Goal: Navigation & Orientation: Find specific page/section

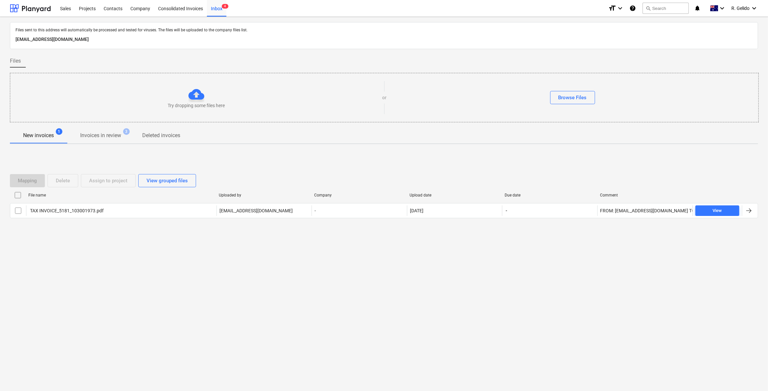
click at [98, 40] on p "[EMAIL_ADDRESS][DOMAIN_NAME]" at bounding box center [384, 40] width 737 height 8
copy p "[EMAIL_ADDRESS][DOMAIN_NAME]"
click at [187, 0] on div "Consolidated Invoices" at bounding box center [180, 8] width 53 height 17
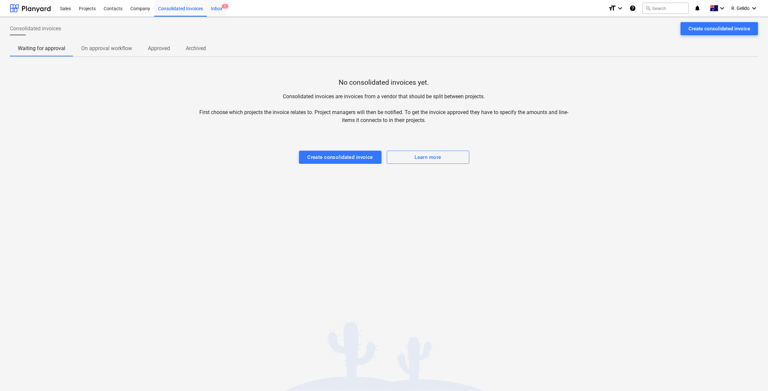
click at [220, 4] on div "Inbox 5" at bounding box center [216, 8] width 19 height 17
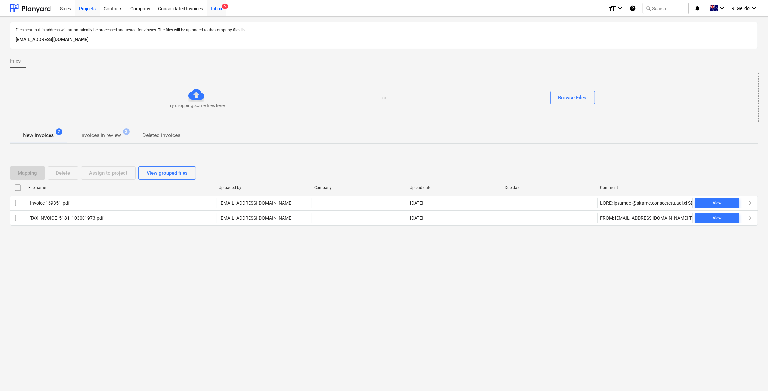
click at [89, 6] on div "Projects" at bounding box center [87, 8] width 25 height 17
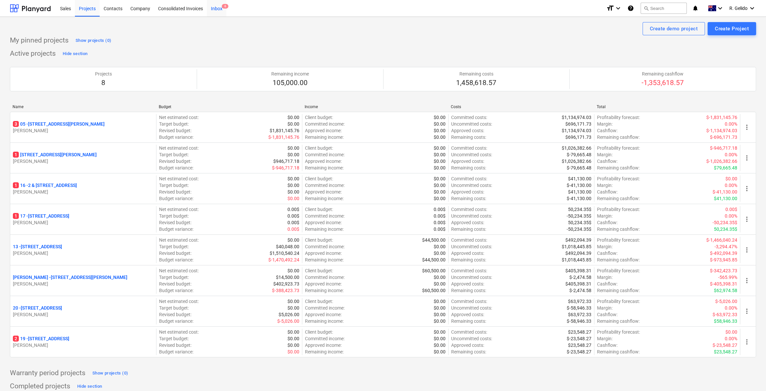
click at [221, 12] on div "Inbox 6" at bounding box center [216, 8] width 19 height 17
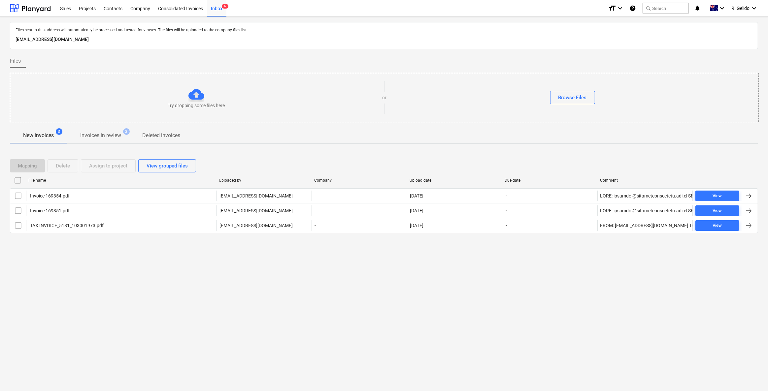
click at [176, 280] on div "Files sent to this address will automatically be processed and tested for virus…" at bounding box center [384, 204] width 768 height 374
drag, startPoint x: 218, startPoint y: 9, endPoint x: 214, endPoint y: 14, distance: 5.9
click at [218, 9] on div "Inbox 6" at bounding box center [216, 8] width 19 height 17
click at [171, 287] on div "Files sent to this address will automatically be processed and tested for virus…" at bounding box center [384, 204] width 768 height 374
click at [185, 13] on div "Consolidated Invoices" at bounding box center [180, 8] width 53 height 17
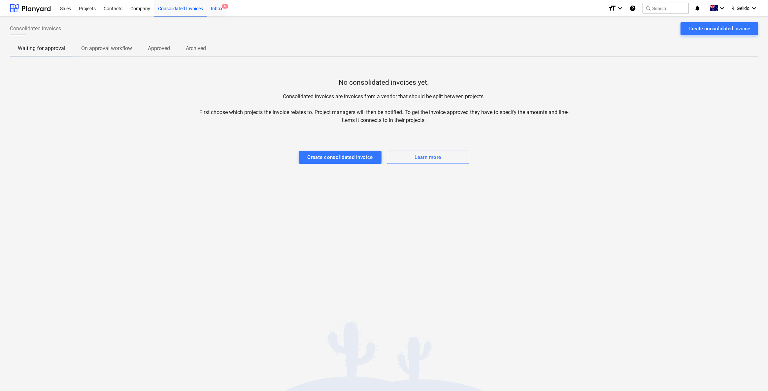
click at [217, 7] on div "Inbox 6" at bounding box center [216, 8] width 19 height 17
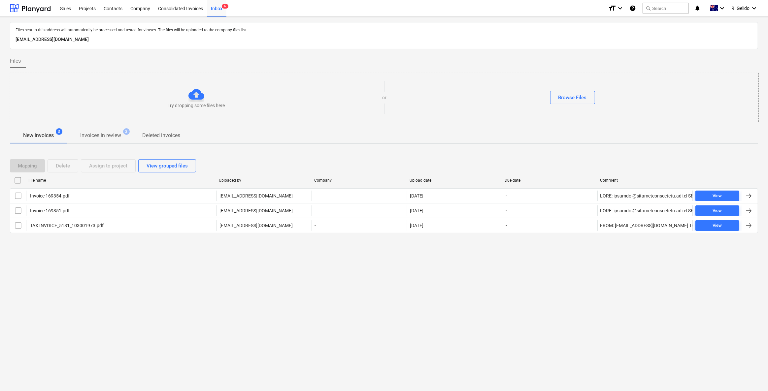
click at [242, 317] on div "Files sent to this address will automatically be processed and tested for virus…" at bounding box center [384, 204] width 768 height 374
